Goal: Task Accomplishment & Management: Manage account settings

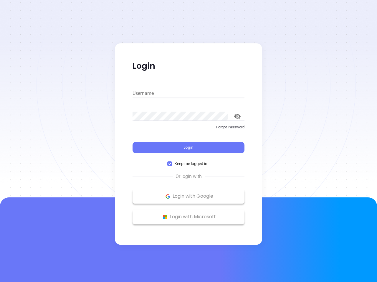
click at [188, 141] on div "Login" at bounding box center [188, 144] width 112 height 18
click at [188, 94] on input "Username" at bounding box center [188, 93] width 112 height 9
click at [237, 117] on icon "toggle password visibility" at bounding box center [237, 117] width 6 height 6
click at [188, 148] on span "Login" at bounding box center [188, 147] width 10 height 5
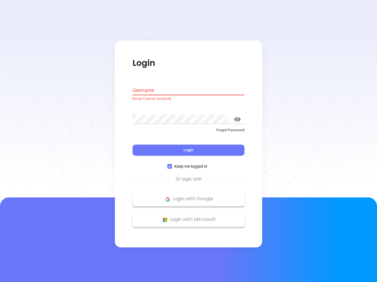
click at [188, 164] on span "Keep me logged in" at bounding box center [191, 167] width 38 height 6
click at [172, 164] on input "Keep me logged in" at bounding box center [169, 166] width 5 height 5
checkbox input "false"
click at [188, 197] on p "Login with Google" at bounding box center [188, 199] width 106 height 9
click at [188, 217] on p "Login with Microsoft" at bounding box center [188, 220] width 106 height 9
